Goal: Task Accomplishment & Management: Use online tool/utility

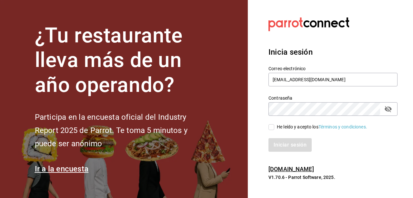
click at [269, 127] on input "He leído y acepto los Términos y condiciones." at bounding box center [272, 127] width 6 height 6
checkbox input "true"
click at [285, 148] on button "Iniciar sesión" at bounding box center [291, 145] width 44 height 14
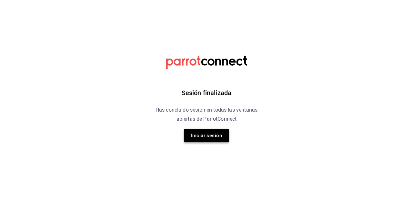
click at [201, 129] on button "Iniciar sesión" at bounding box center [206, 136] width 45 height 14
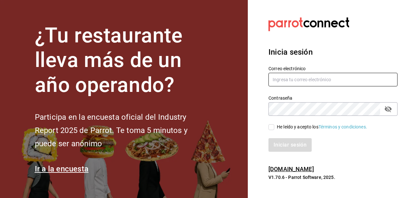
type input "hotaru@grupocosteno.com"
click at [273, 127] on input "He leído y acepto los Términos y condiciones." at bounding box center [272, 127] width 6 height 6
checkbox input "true"
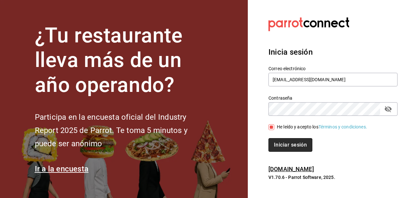
click at [281, 142] on button "Iniciar sesión" at bounding box center [291, 145] width 44 height 14
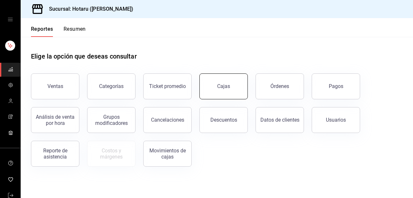
click at [225, 90] on link "Cajas" at bounding box center [224, 86] width 48 height 26
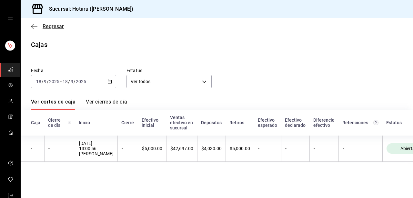
click at [31, 25] on icon "button" at bounding box center [34, 27] width 6 height 6
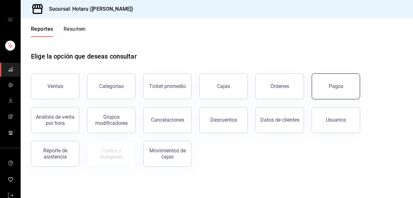
click at [323, 87] on button "Pagos" at bounding box center [336, 86] width 48 height 26
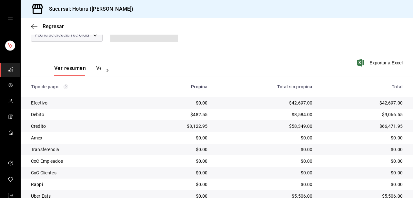
scroll to position [111, 0]
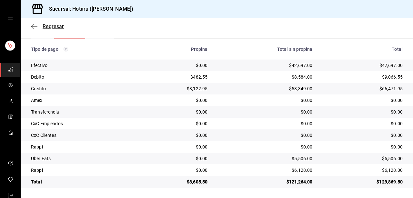
click at [37, 26] on icon "button" at bounding box center [34, 27] width 6 height 6
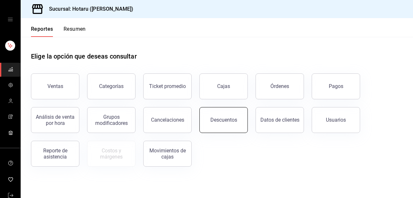
click at [221, 125] on button "Descuentos" at bounding box center [224, 120] width 48 height 26
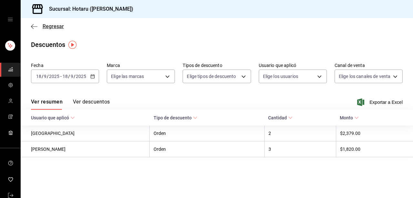
click at [34, 28] on icon "button" at bounding box center [34, 27] width 6 height 6
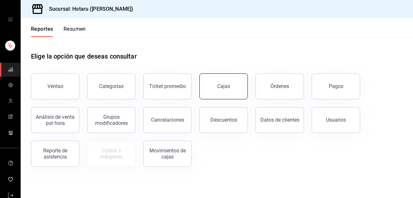
click at [235, 84] on link "Cajas" at bounding box center [224, 86] width 48 height 26
